Goal: Information Seeking & Learning: Learn about a topic

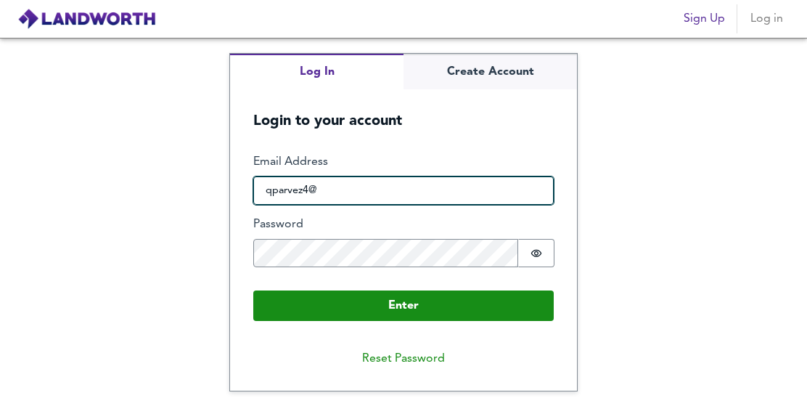
click at [397, 198] on input "qparvez4@" at bounding box center [403, 190] width 301 height 29
type input "[EMAIL_ADDRESS][DOMAIN_NAME]"
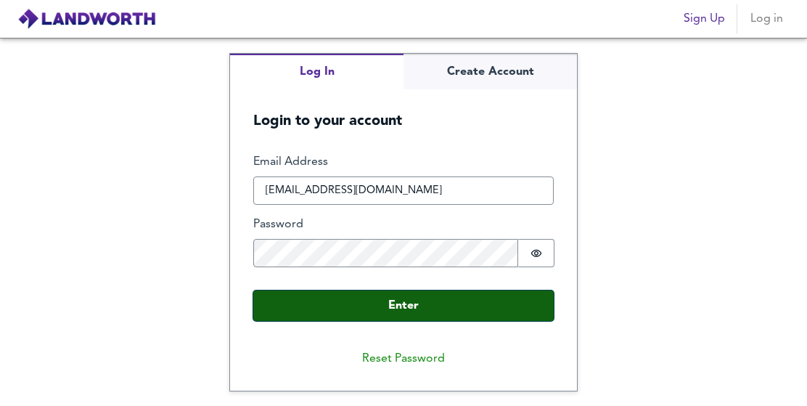
click at [375, 301] on button "Enter" at bounding box center [403, 305] width 301 height 30
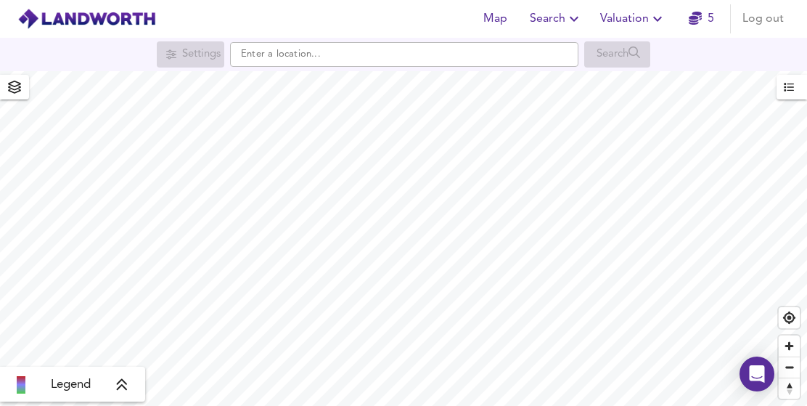
click at [651, 14] on icon "button" at bounding box center [657, 18] width 17 height 17
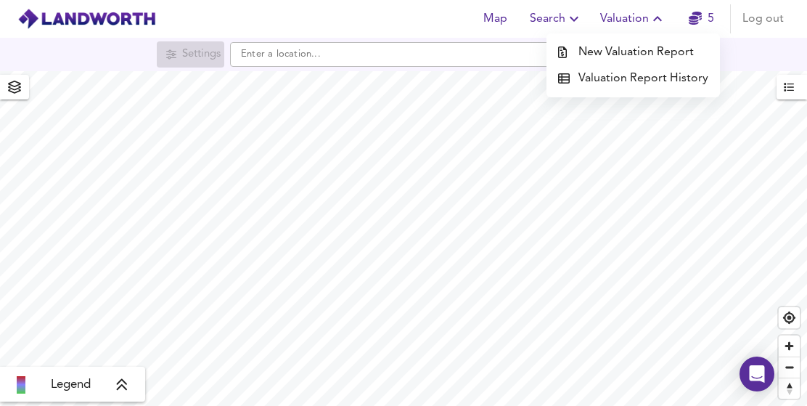
click at [594, 81] on li "Valuation Report History" at bounding box center [634, 78] width 174 height 26
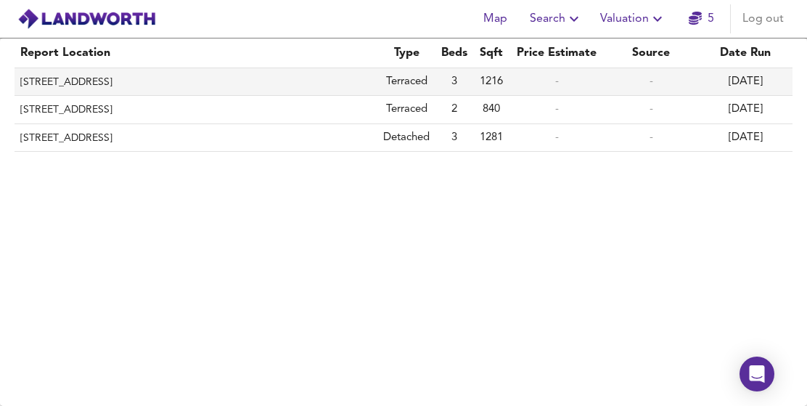
click at [146, 80] on th "[STREET_ADDRESS]" at bounding box center [196, 82] width 363 height 28
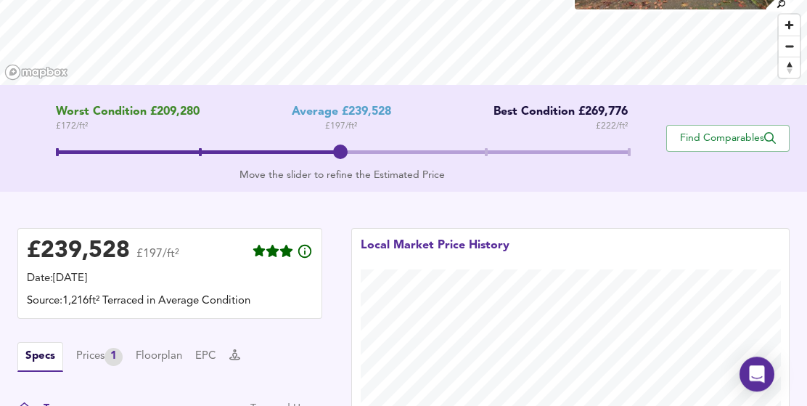
scroll to position [219, 0]
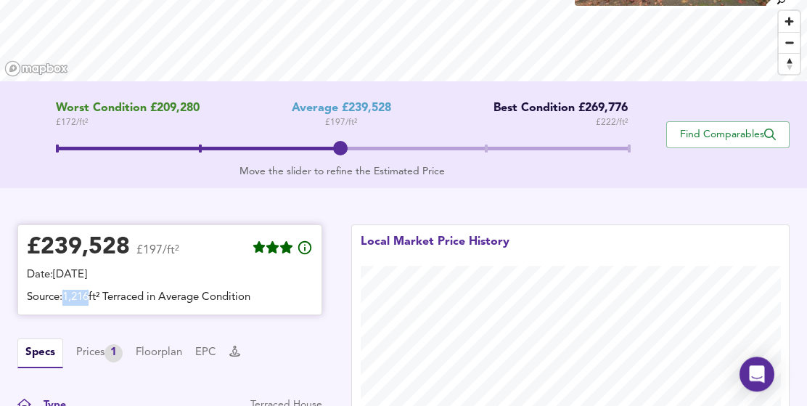
drag, startPoint x: 68, startPoint y: 293, endPoint x: 94, endPoint y: 298, distance: 27.3
click at [94, 298] on div "Source: 1,216ft² Terraced in Average Condition" at bounding box center [170, 298] width 286 height 16
copy div "1,216"
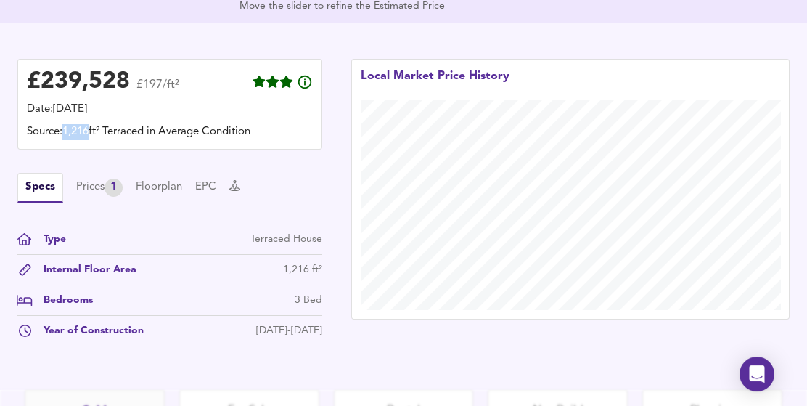
scroll to position [391, 0]
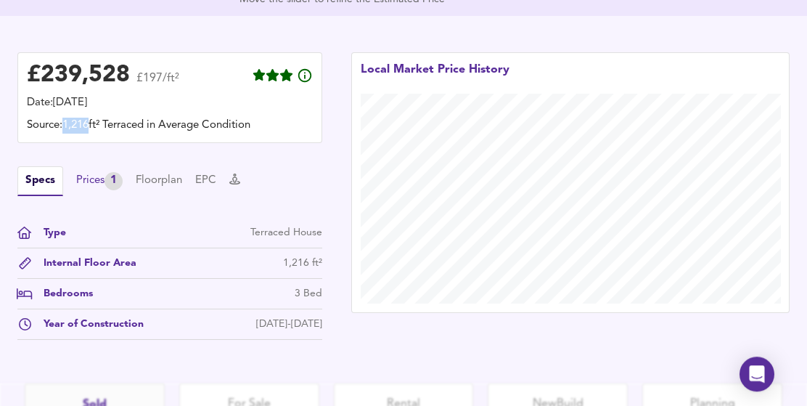
click at [91, 184] on div "Prices 1" at bounding box center [99, 181] width 46 height 18
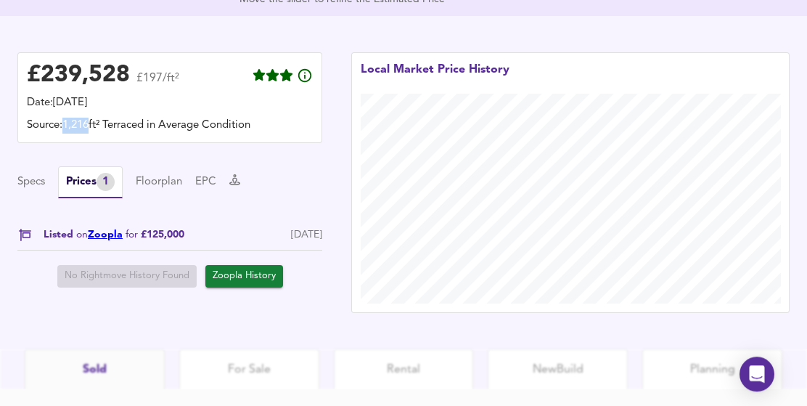
click at [108, 235] on link "Zoopla" at bounding box center [105, 234] width 35 height 10
click at [257, 272] on span "Zoopla History" at bounding box center [244, 276] width 63 height 17
click at [110, 235] on link "Zoopla" at bounding box center [105, 234] width 35 height 10
click at [36, 182] on button "Specs" at bounding box center [31, 182] width 28 height 16
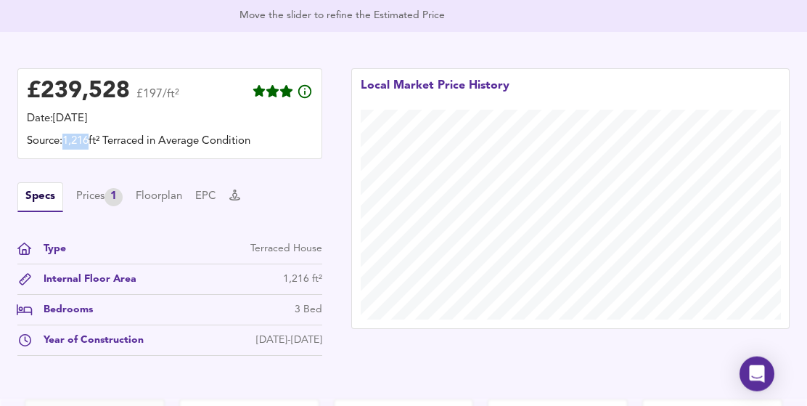
scroll to position [382, 0]
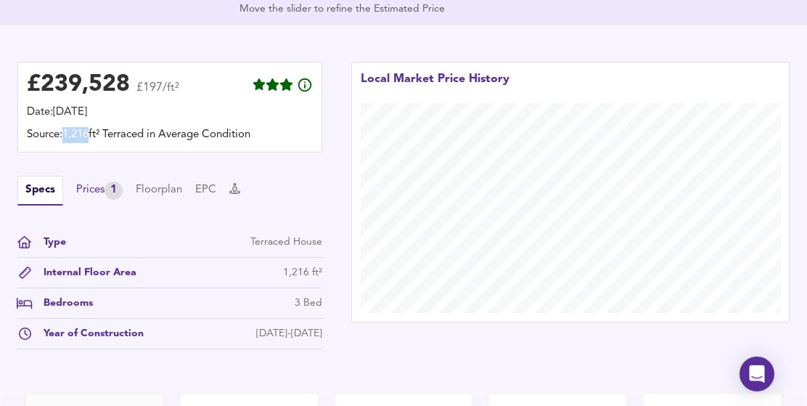
click at [92, 187] on div "Prices 1" at bounding box center [99, 191] width 46 height 18
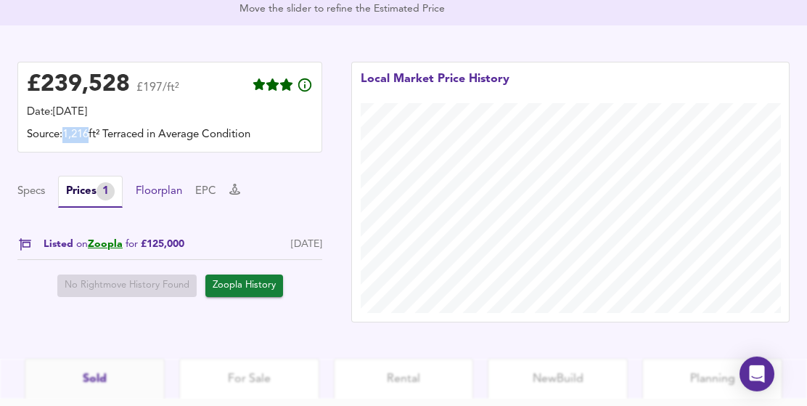
click at [163, 190] on button "Floorplan" at bounding box center [159, 192] width 46 height 16
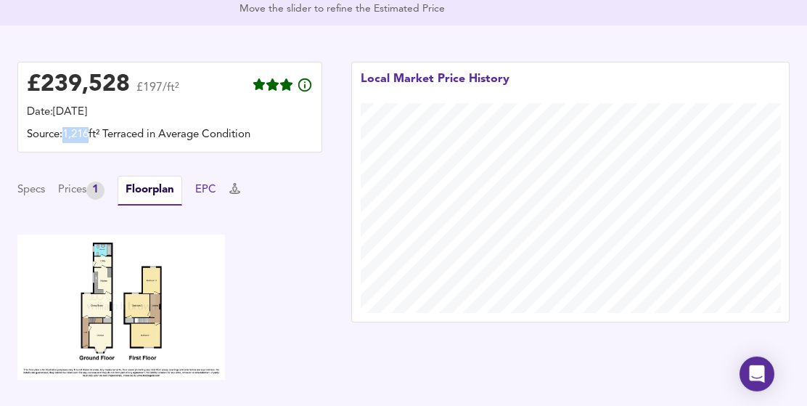
click at [214, 187] on button "EPC" at bounding box center [205, 190] width 21 height 16
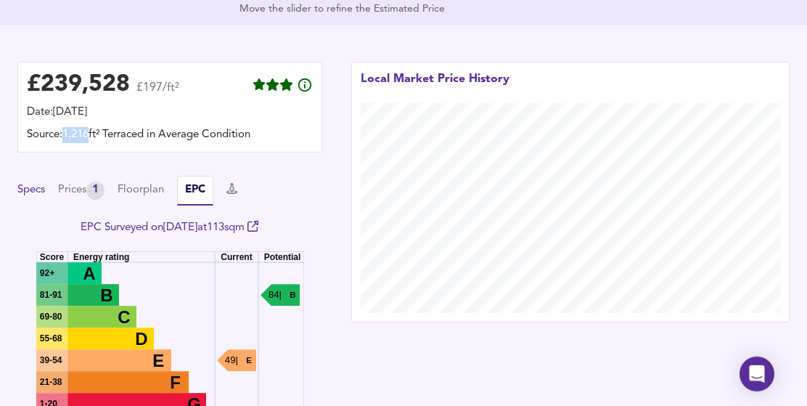
click at [44, 189] on button "Specs" at bounding box center [31, 190] width 28 height 16
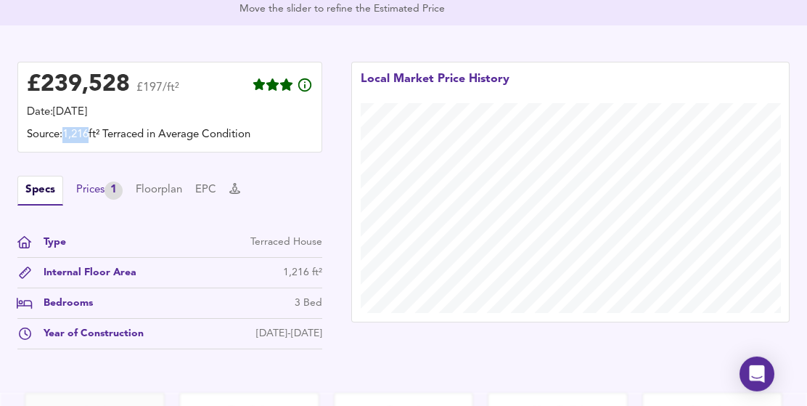
click at [88, 192] on div "Prices 1" at bounding box center [99, 191] width 46 height 18
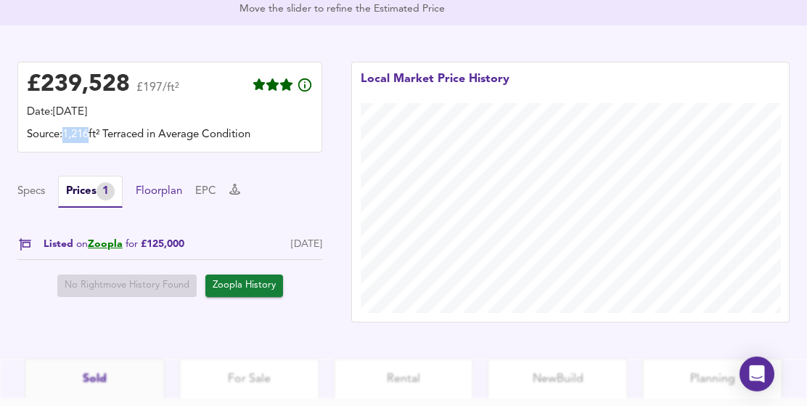
click at [149, 189] on button "Floorplan" at bounding box center [159, 192] width 46 height 16
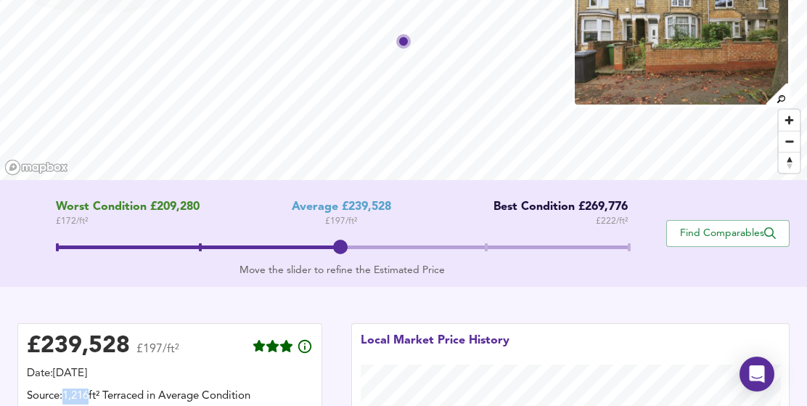
scroll to position [0, 0]
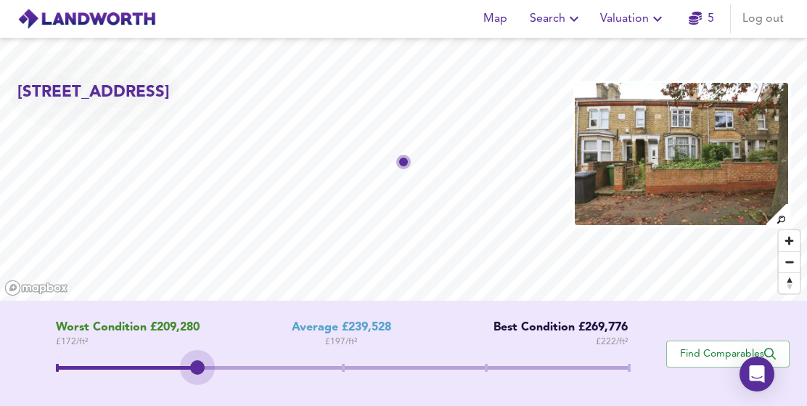
click at [200, 365] on span at bounding box center [342, 370] width 572 height 26
click at [59, 367] on span at bounding box center [342, 370] width 572 height 26
click at [496, 25] on span "Map" at bounding box center [495, 19] width 35 height 20
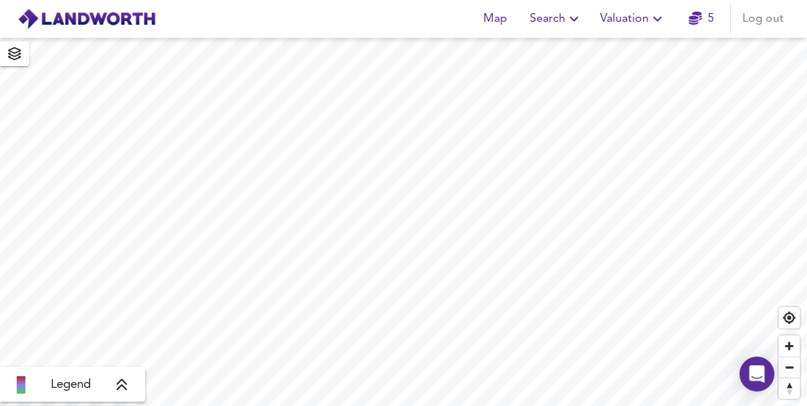
click at [612, 20] on span "Valuation" at bounding box center [634, 19] width 66 height 20
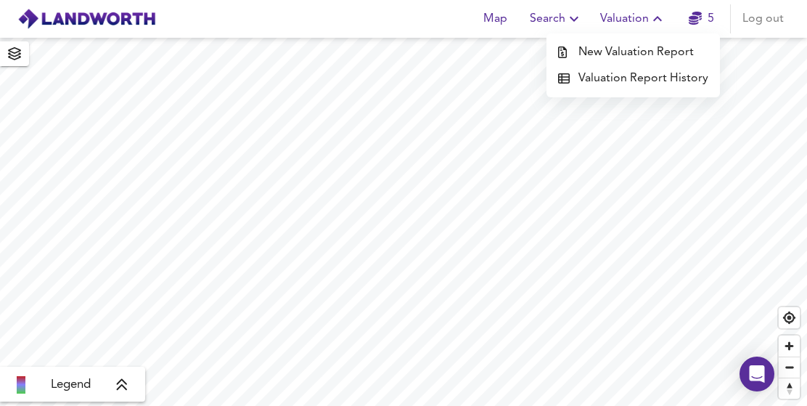
click at [701, 9] on link "5" at bounding box center [701, 19] width 25 height 20
